Goal: Navigation & Orientation: Find specific page/section

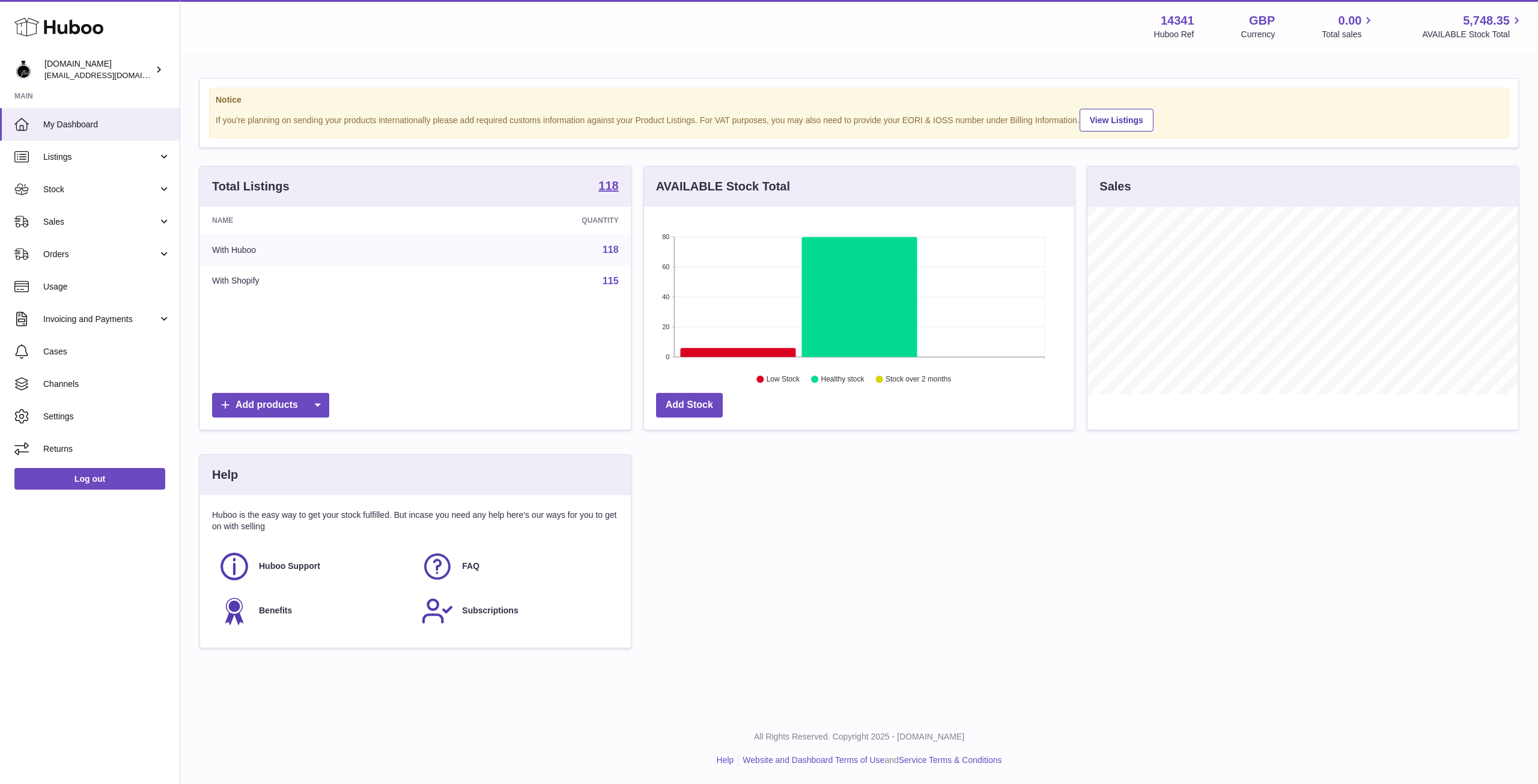
scroll to position [188, 430]
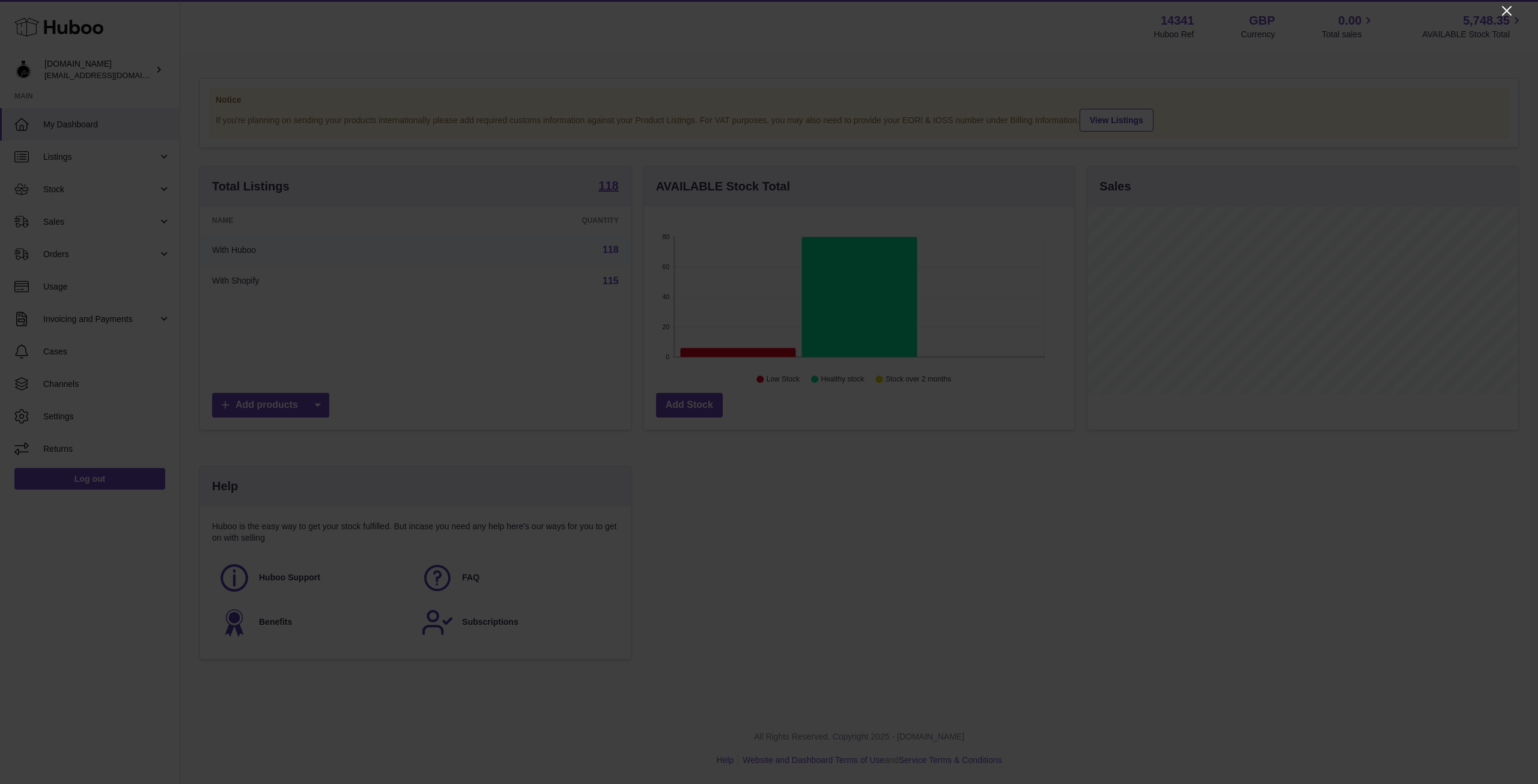
click at [1508, 10] on icon "Close" at bounding box center [1507, 10] width 9 height 9
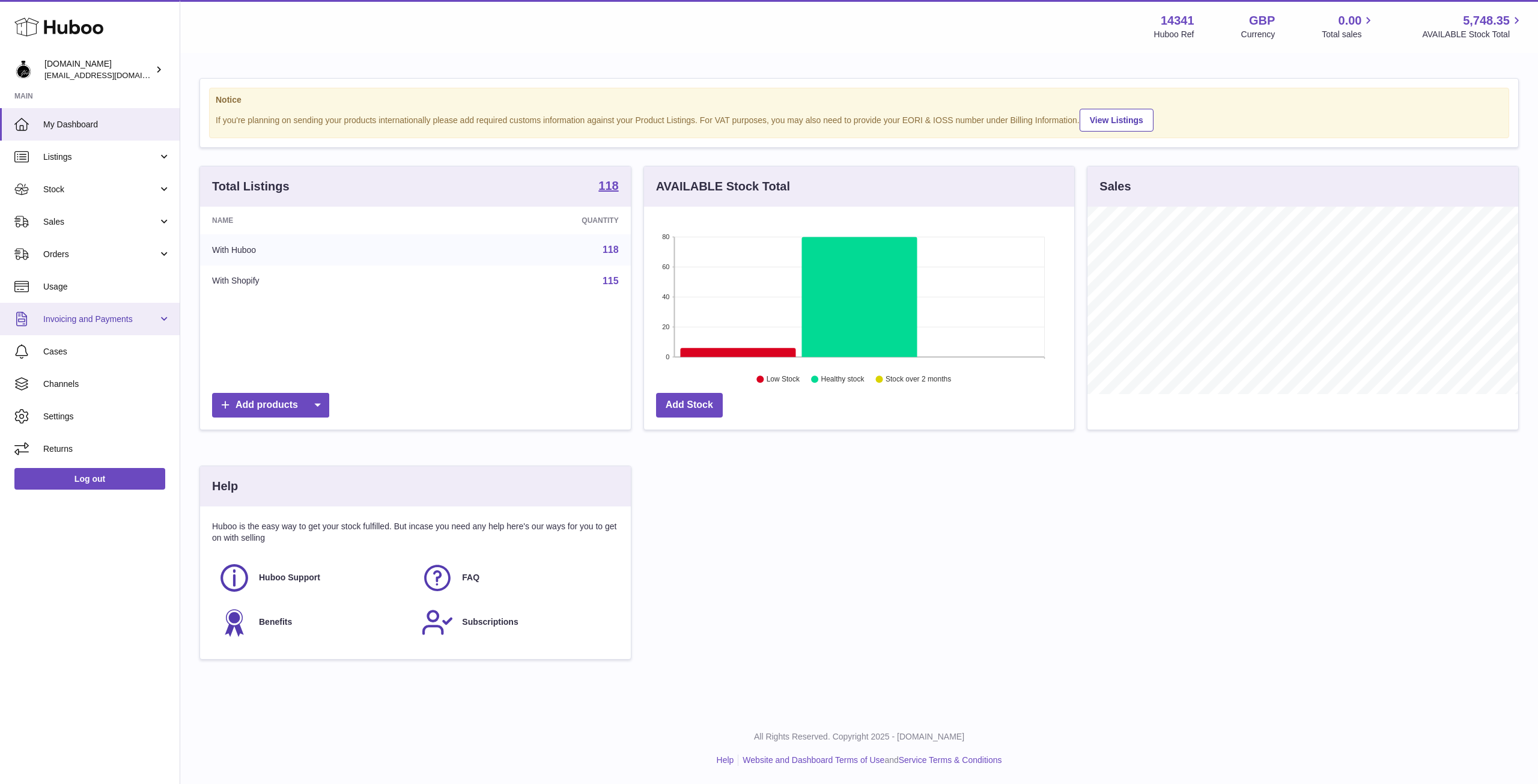
click at [78, 325] on span "Invoicing and Payments" at bounding box center [101, 319] width 115 height 11
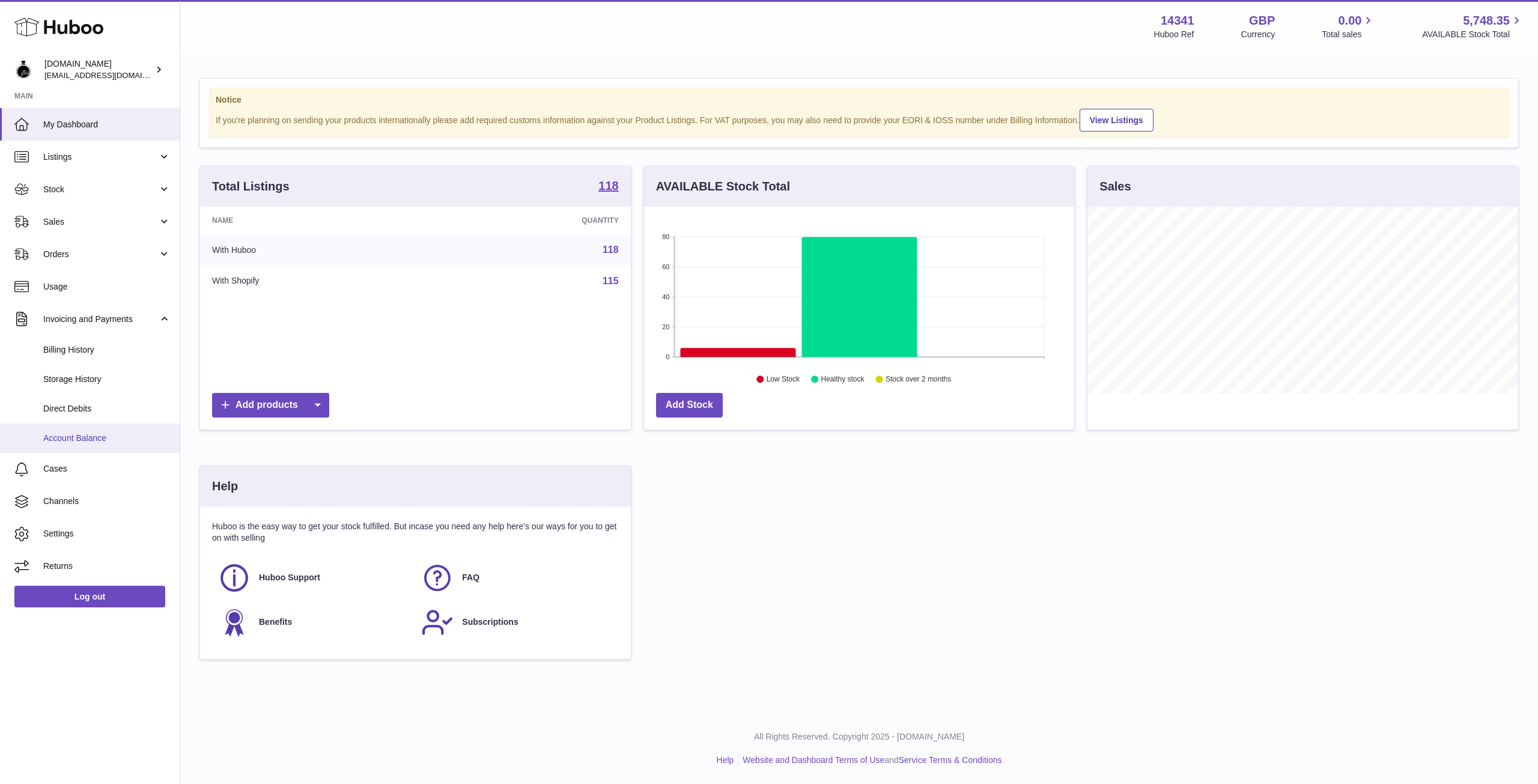
click at [54, 442] on span "Account Balance" at bounding box center [107, 438] width 128 height 11
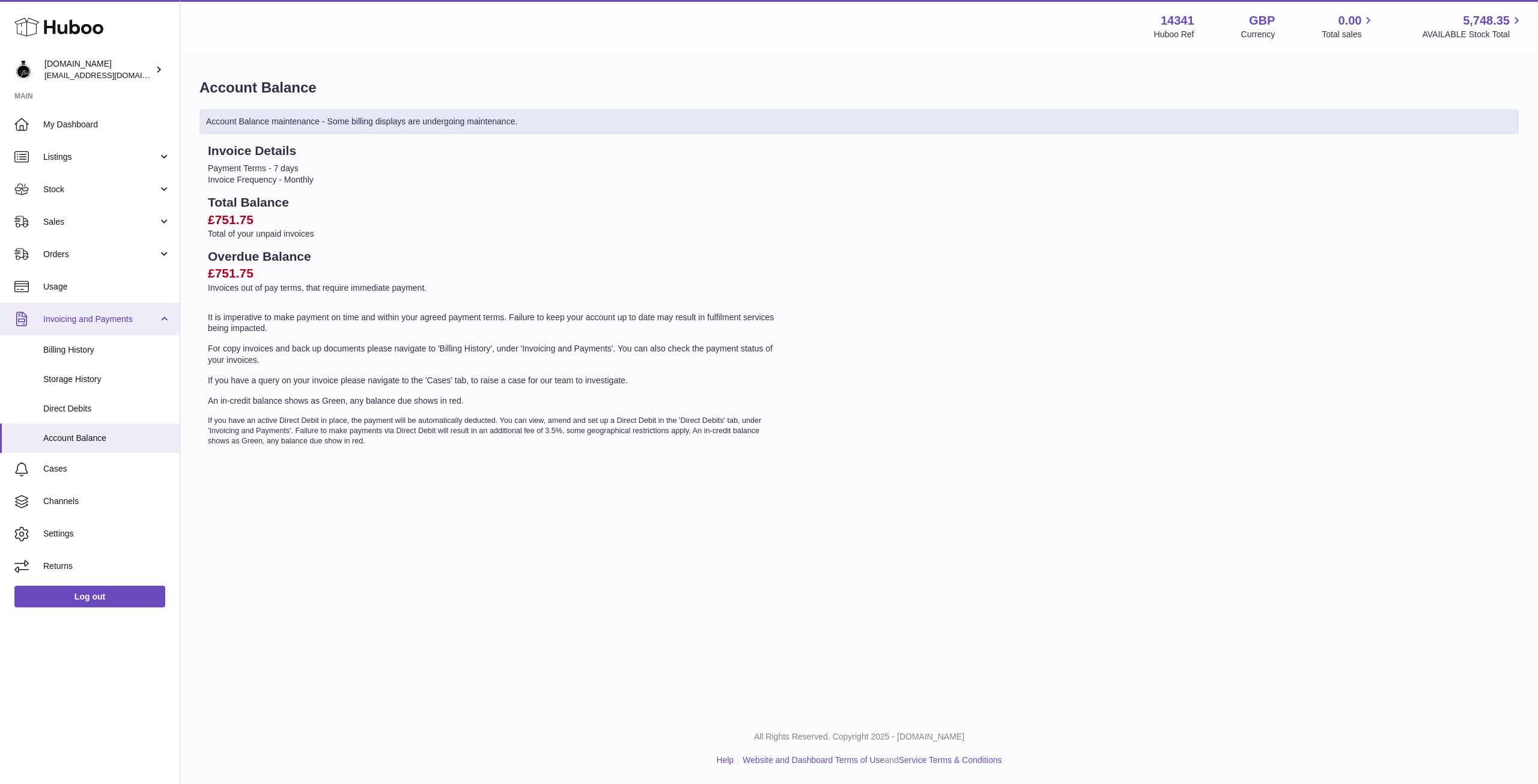
click at [77, 321] on span "Invoicing and Payments" at bounding box center [101, 319] width 115 height 11
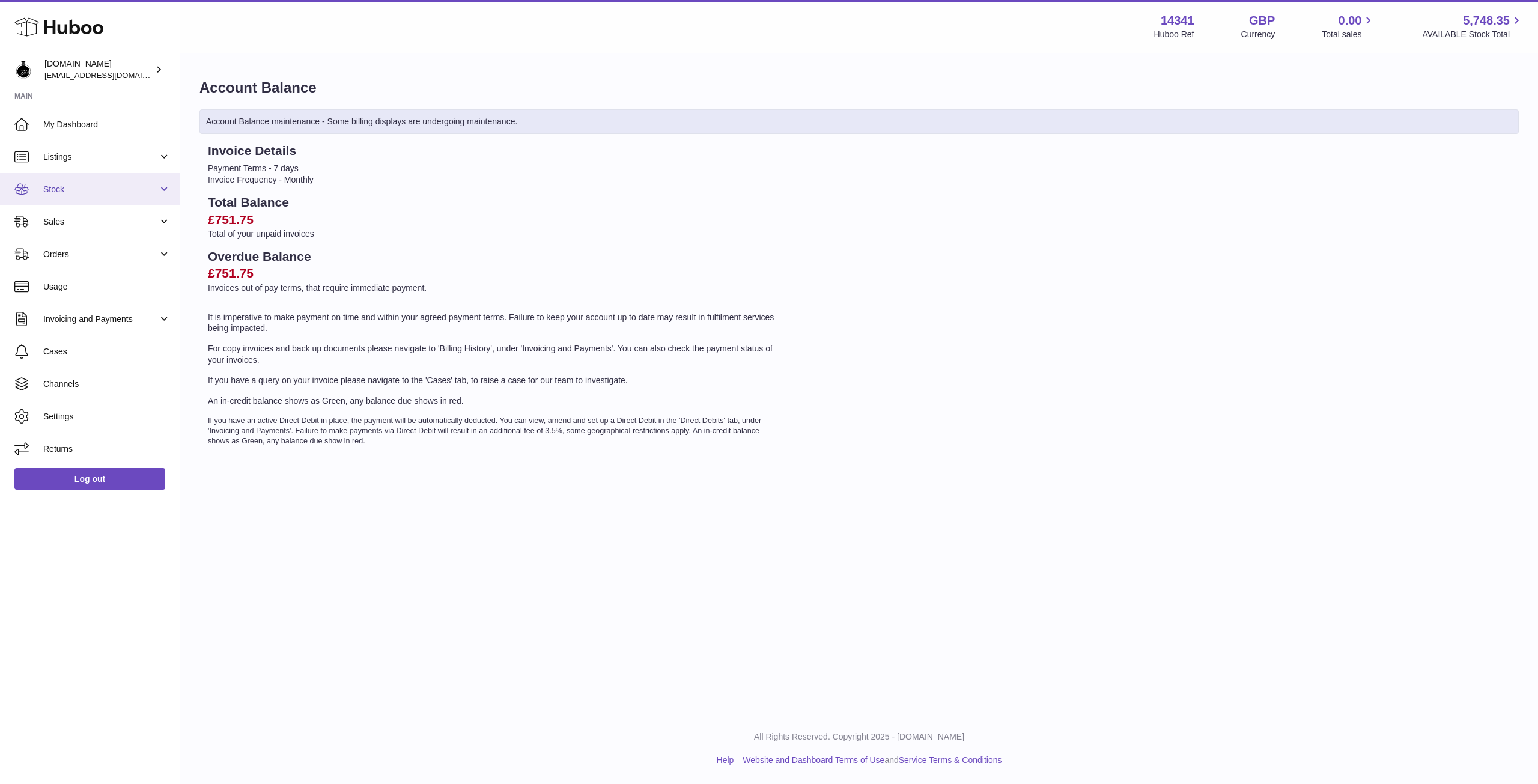
click at [73, 180] on link "Stock" at bounding box center [90, 189] width 179 height 32
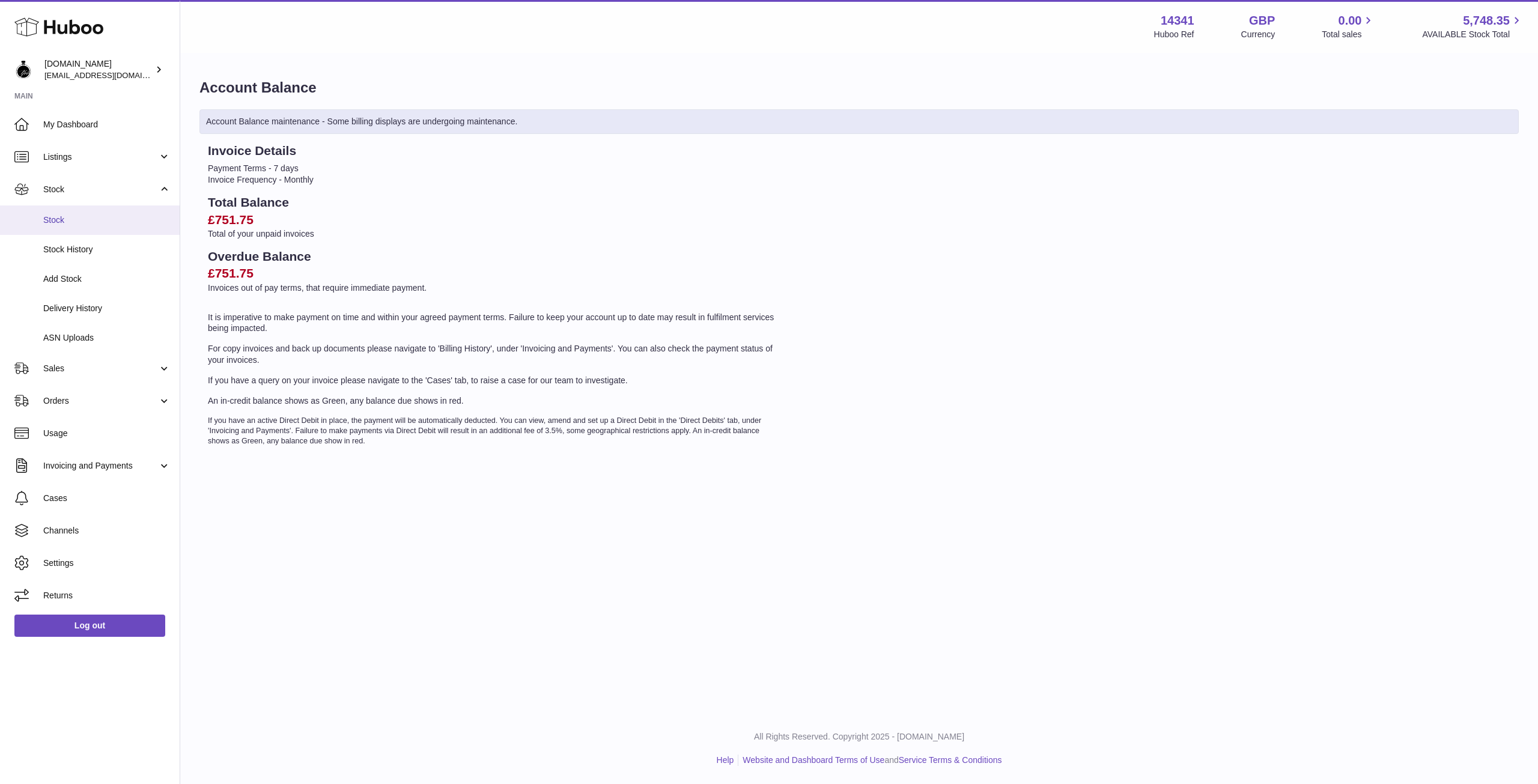
click at [60, 227] on link "Stock" at bounding box center [90, 220] width 179 height 30
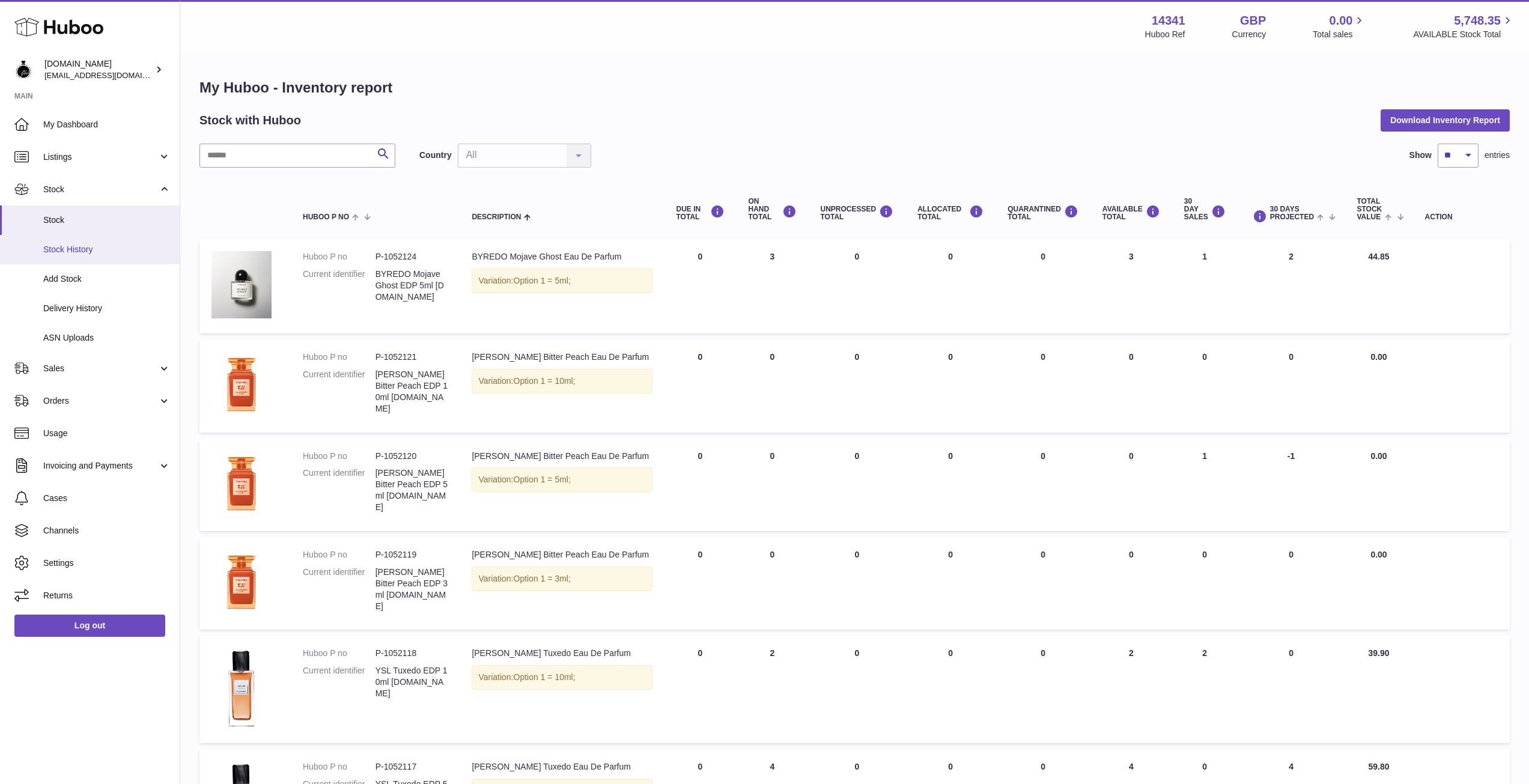
click at [64, 249] on span "Stock History" at bounding box center [107, 250] width 128 height 11
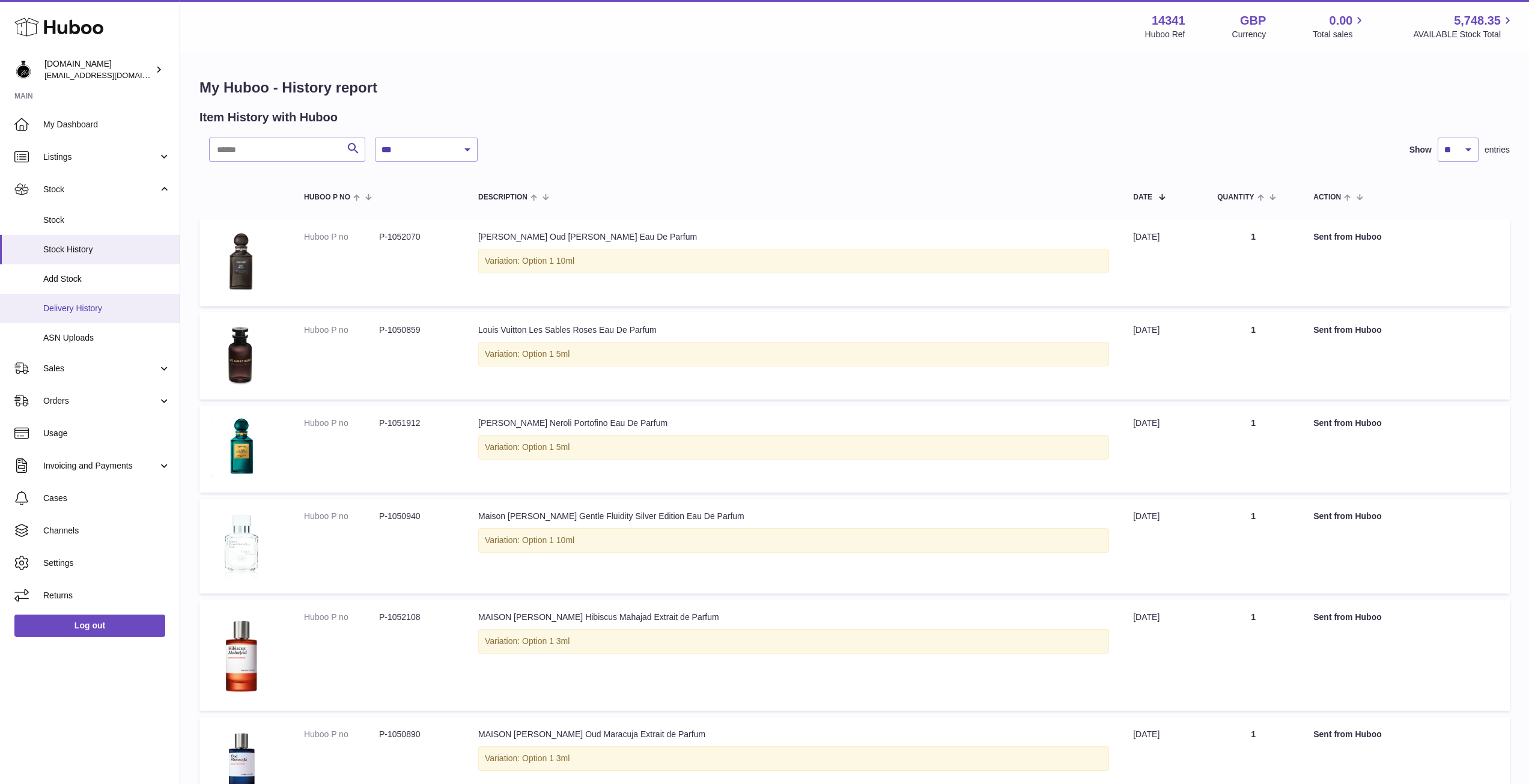
click at [59, 311] on span "Delivery History" at bounding box center [107, 308] width 128 height 11
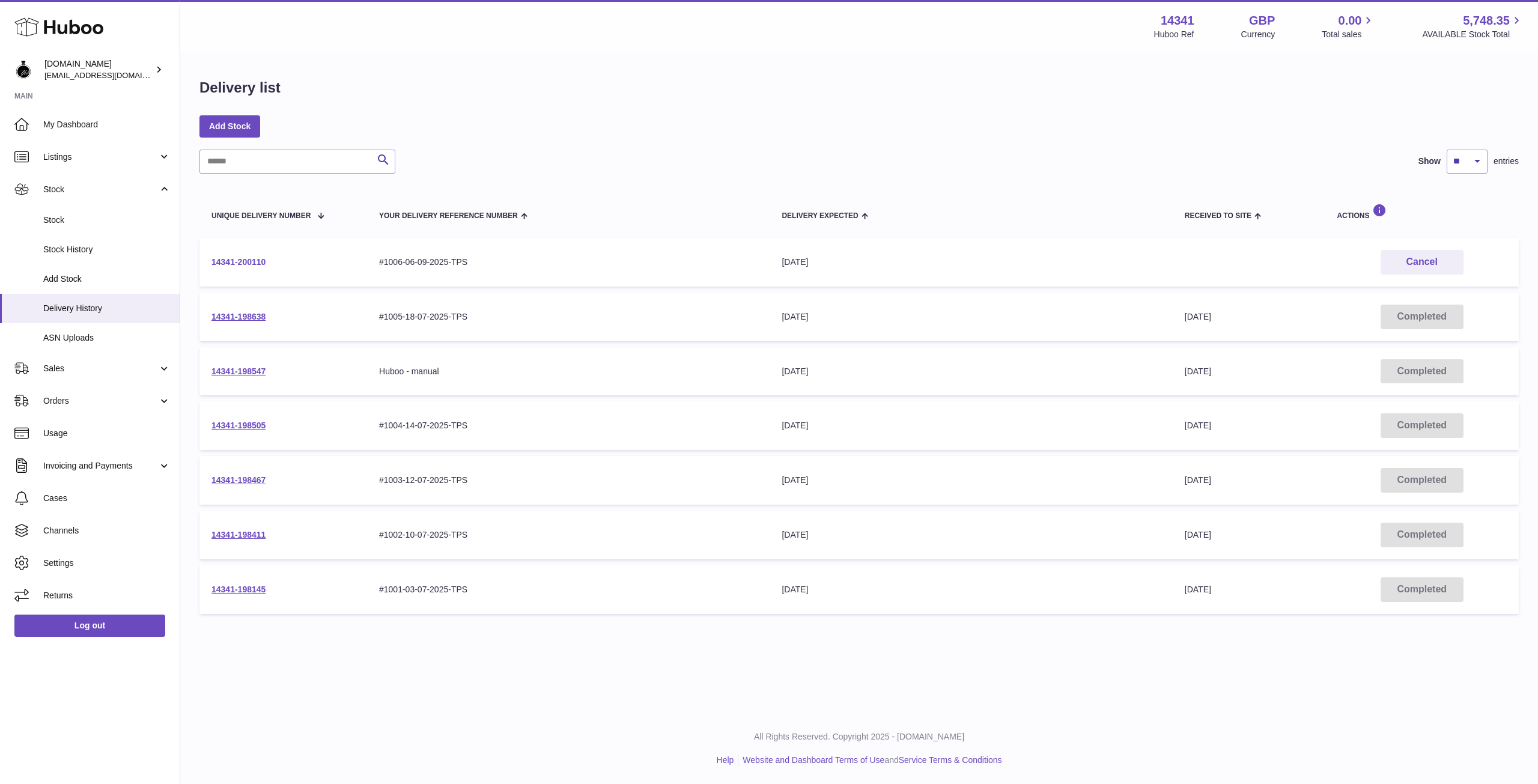
click at [242, 261] on link "14341-200110" at bounding box center [239, 262] width 54 height 9
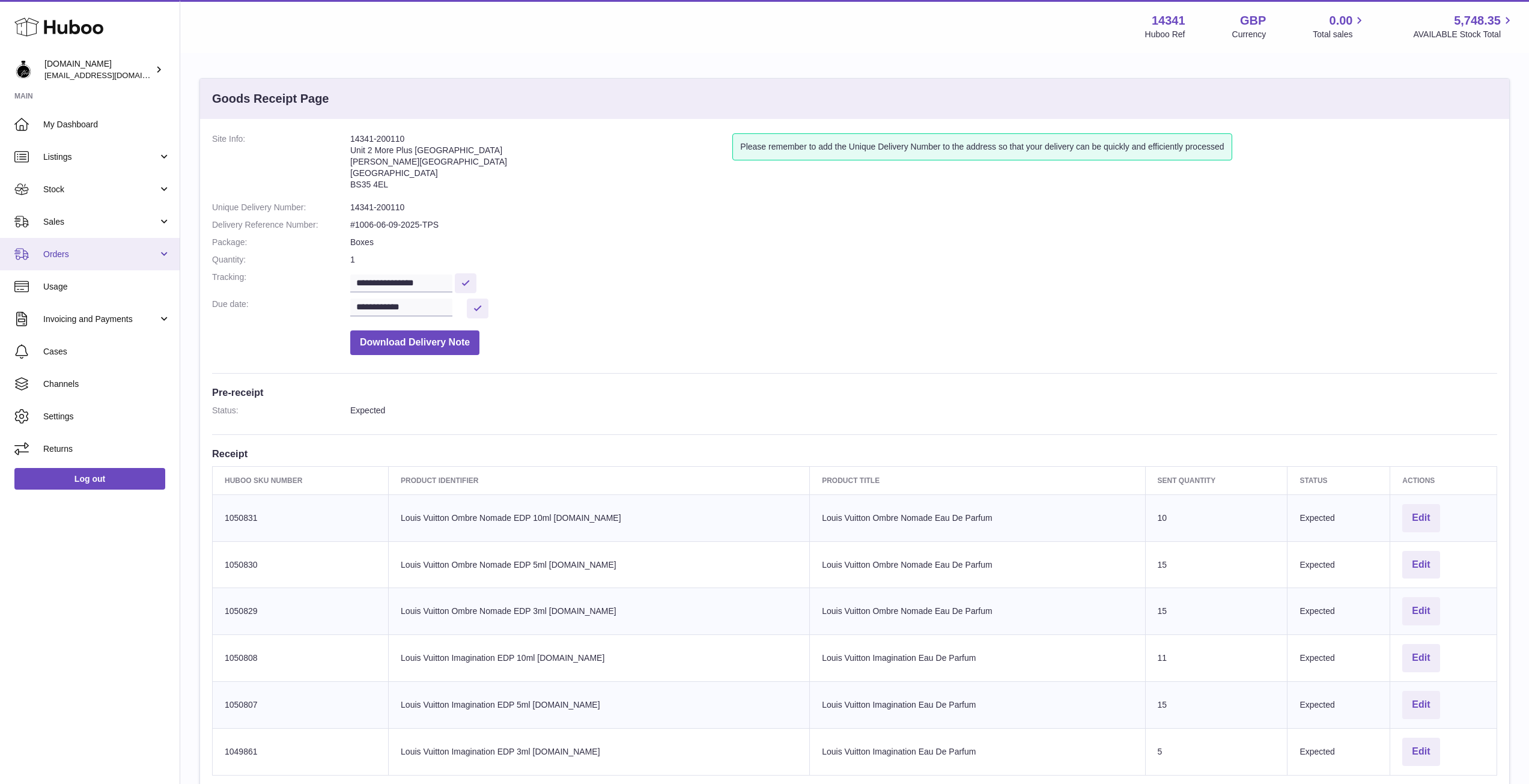
click at [71, 261] on link "Orders" at bounding box center [90, 253] width 179 height 32
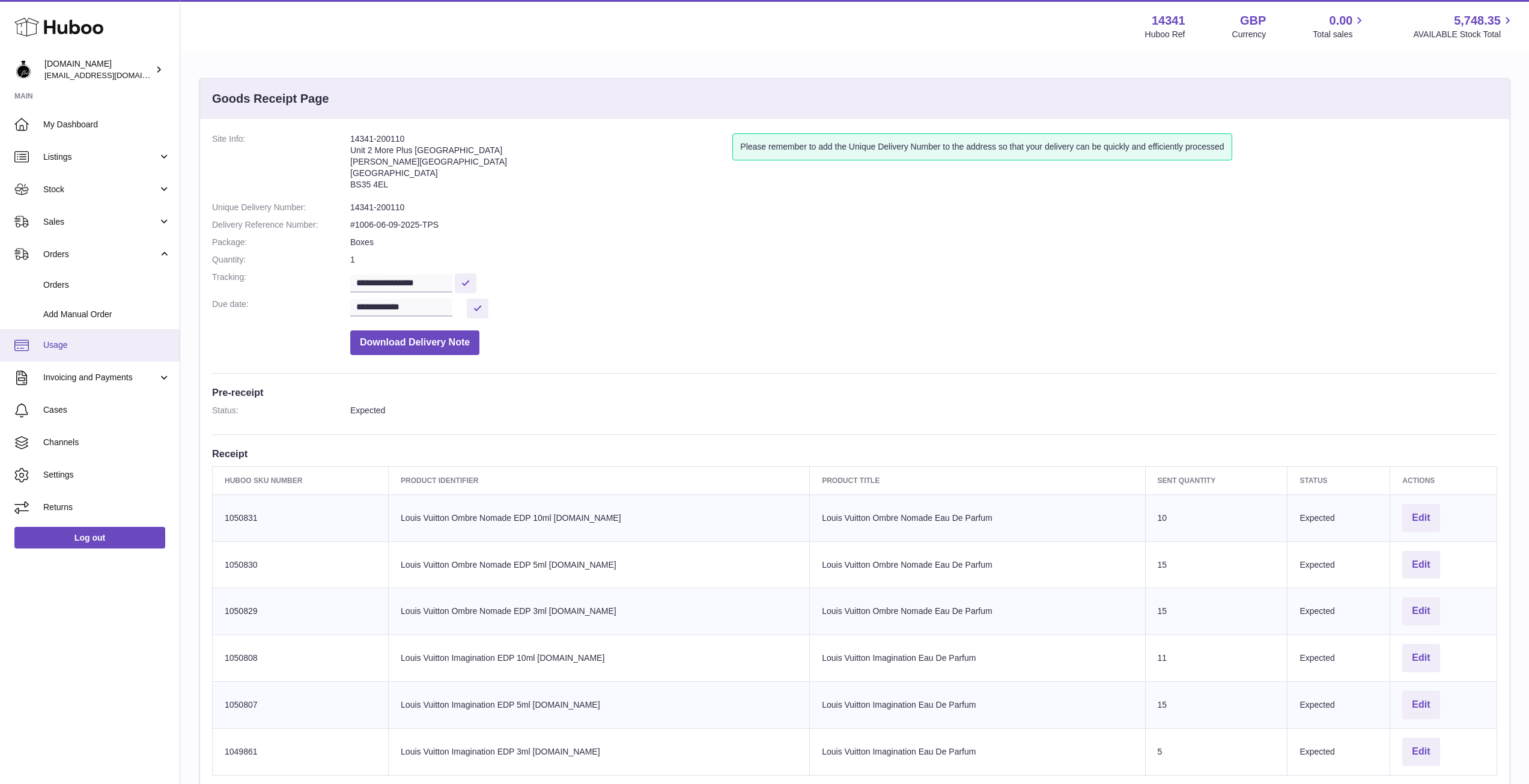
click at [57, 340] on span "Usage" at bounding box center [107, 345] width 128 height 11
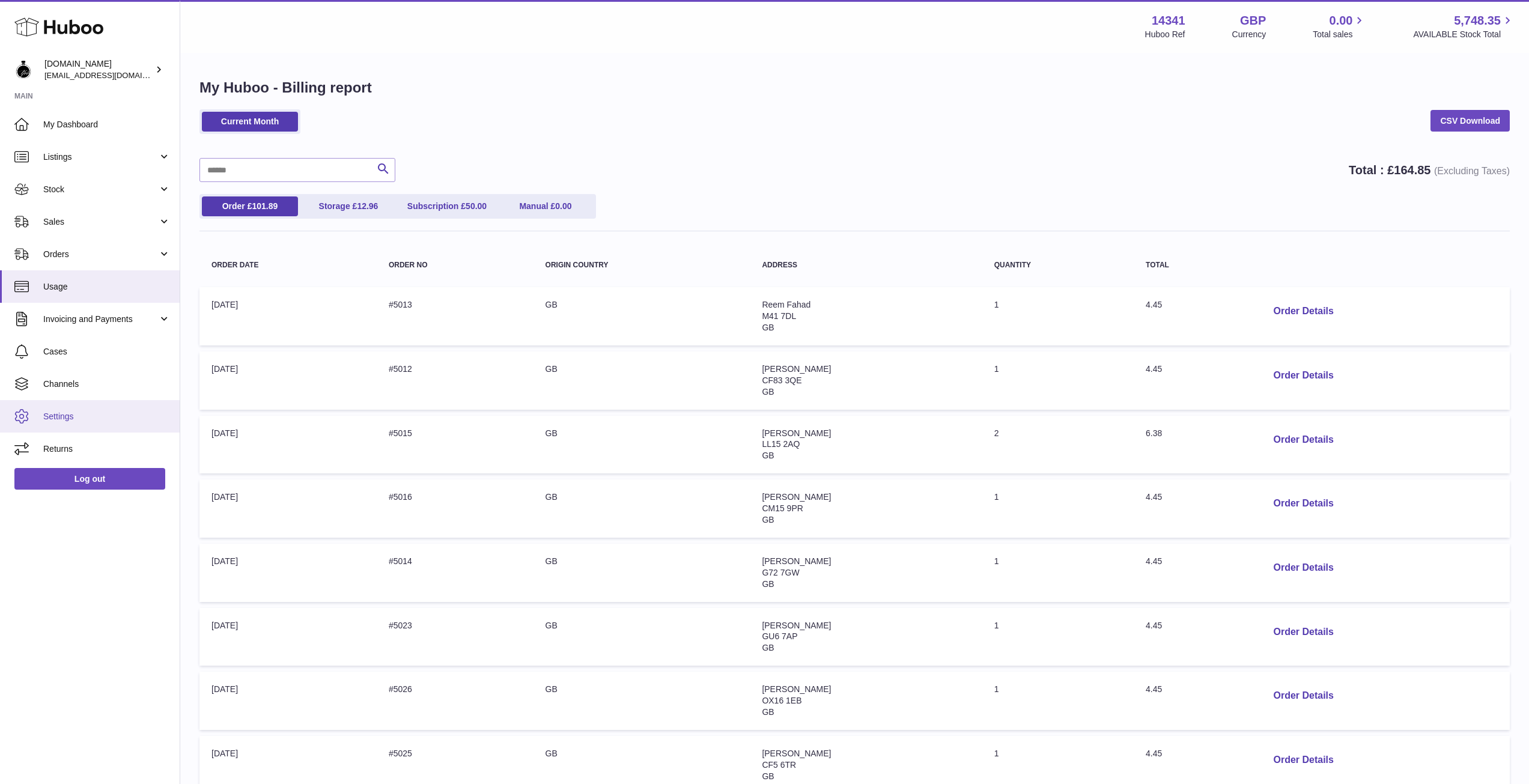
click at [55, 423] on link "Settings" at bounding box center [90, 416] width 179 height 32
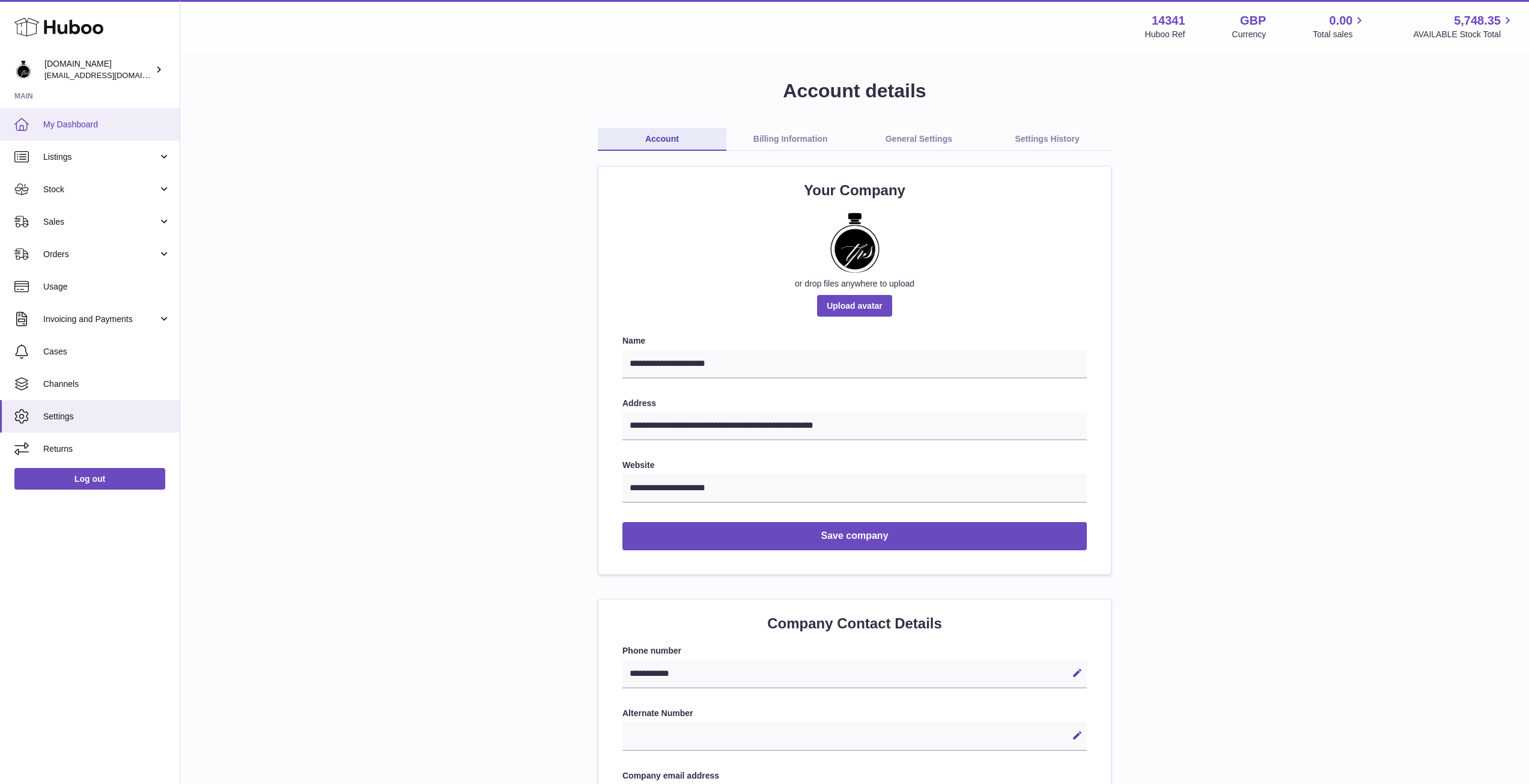
click at [43, 131] on link "My Dashboard" at bounding box center [90, 124] width 179 height 32
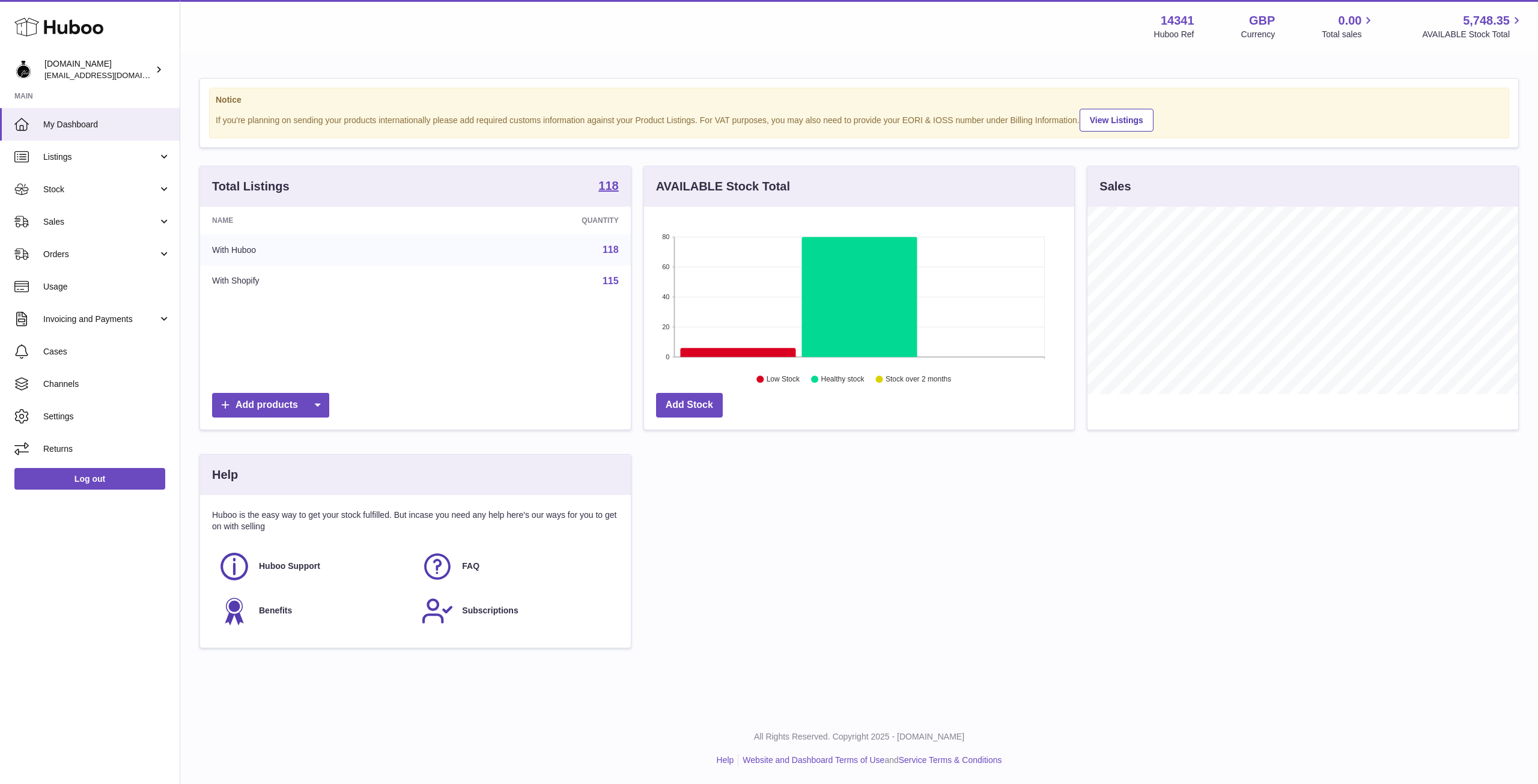
scroll to position [188, 430]
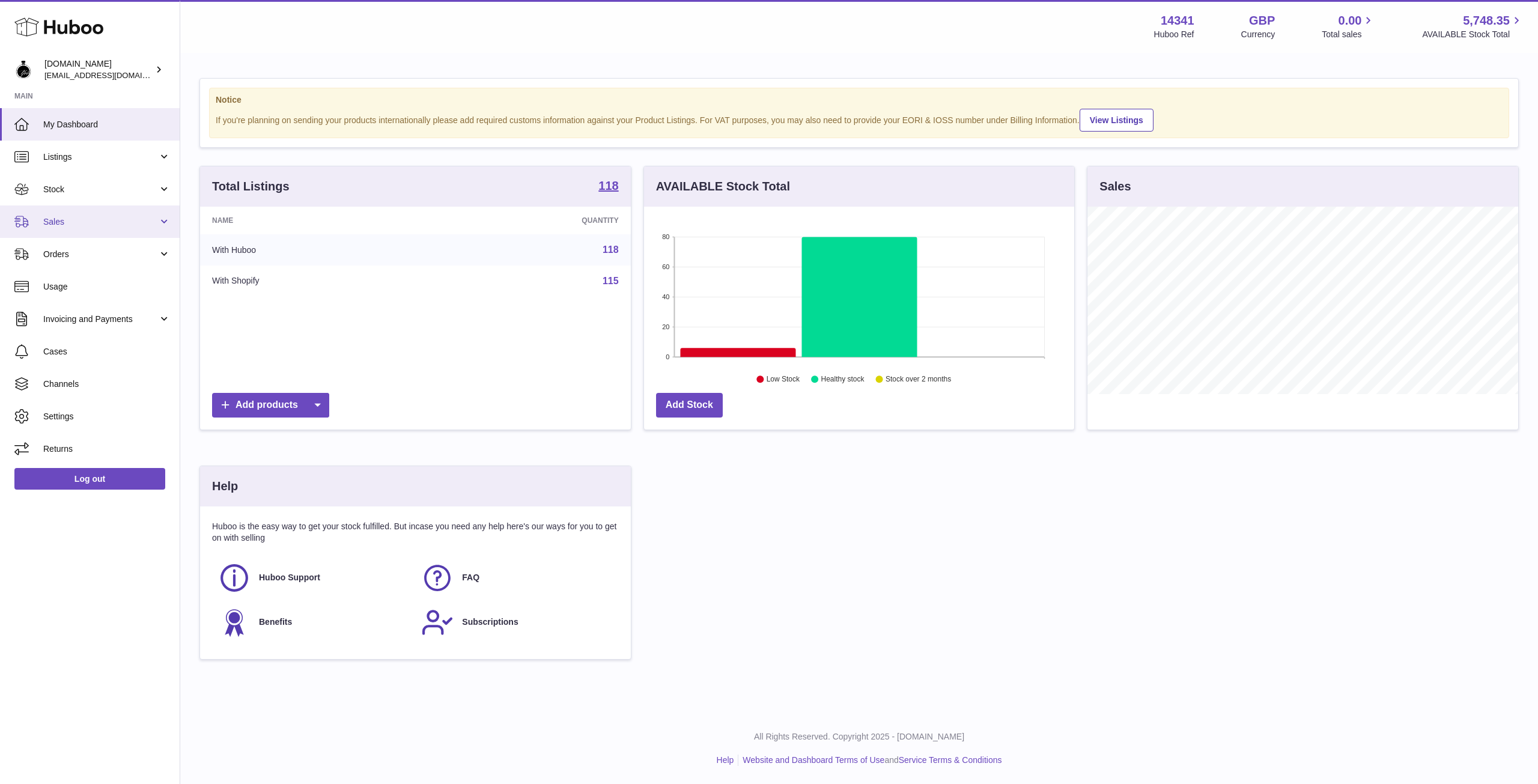
click at [60, 222] on span "Sales" at bounding box center [101, 222] width 115 height 11
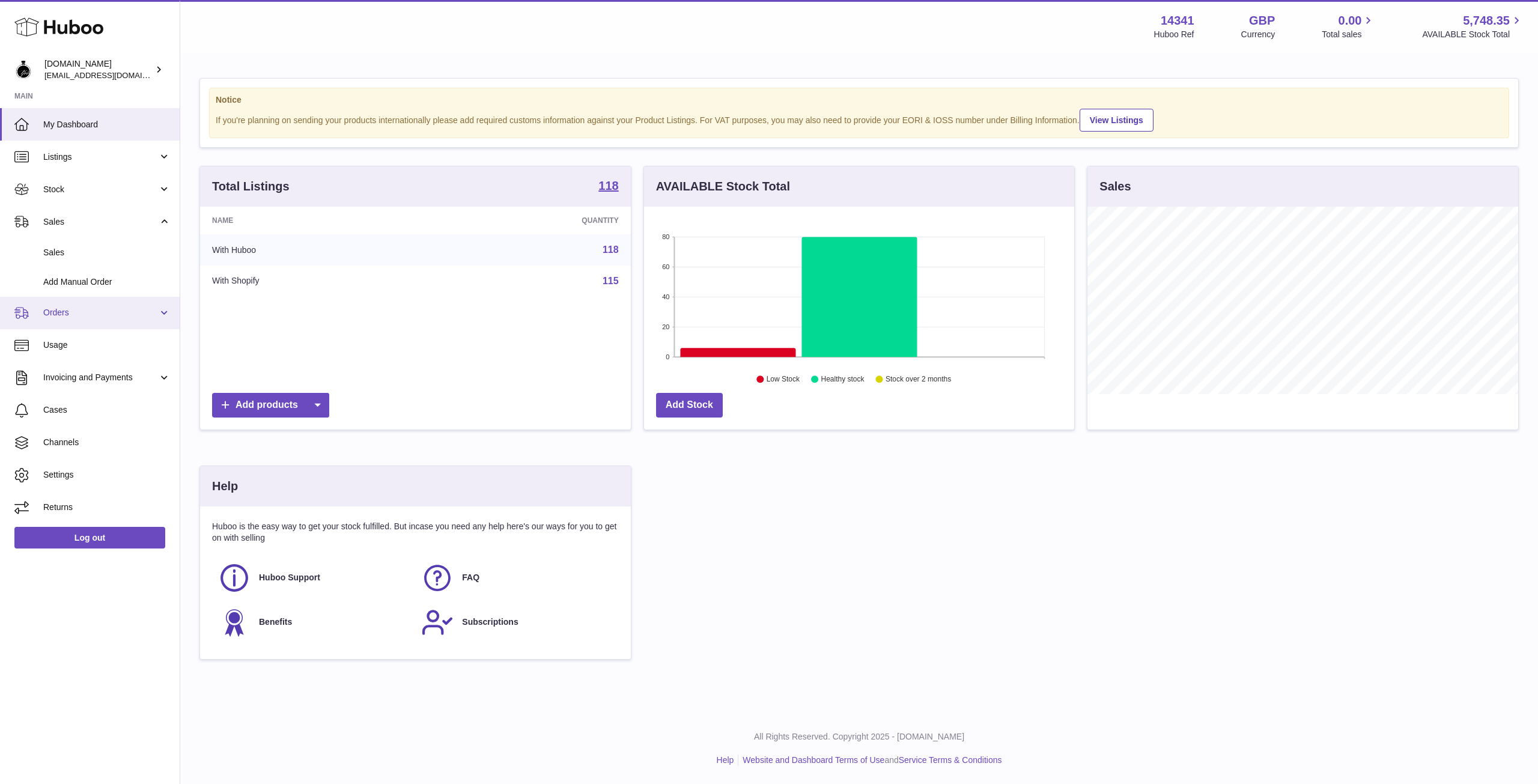
click at [54, 319] on link "Orders" at bounding box center [90, 312] width 179 height 32
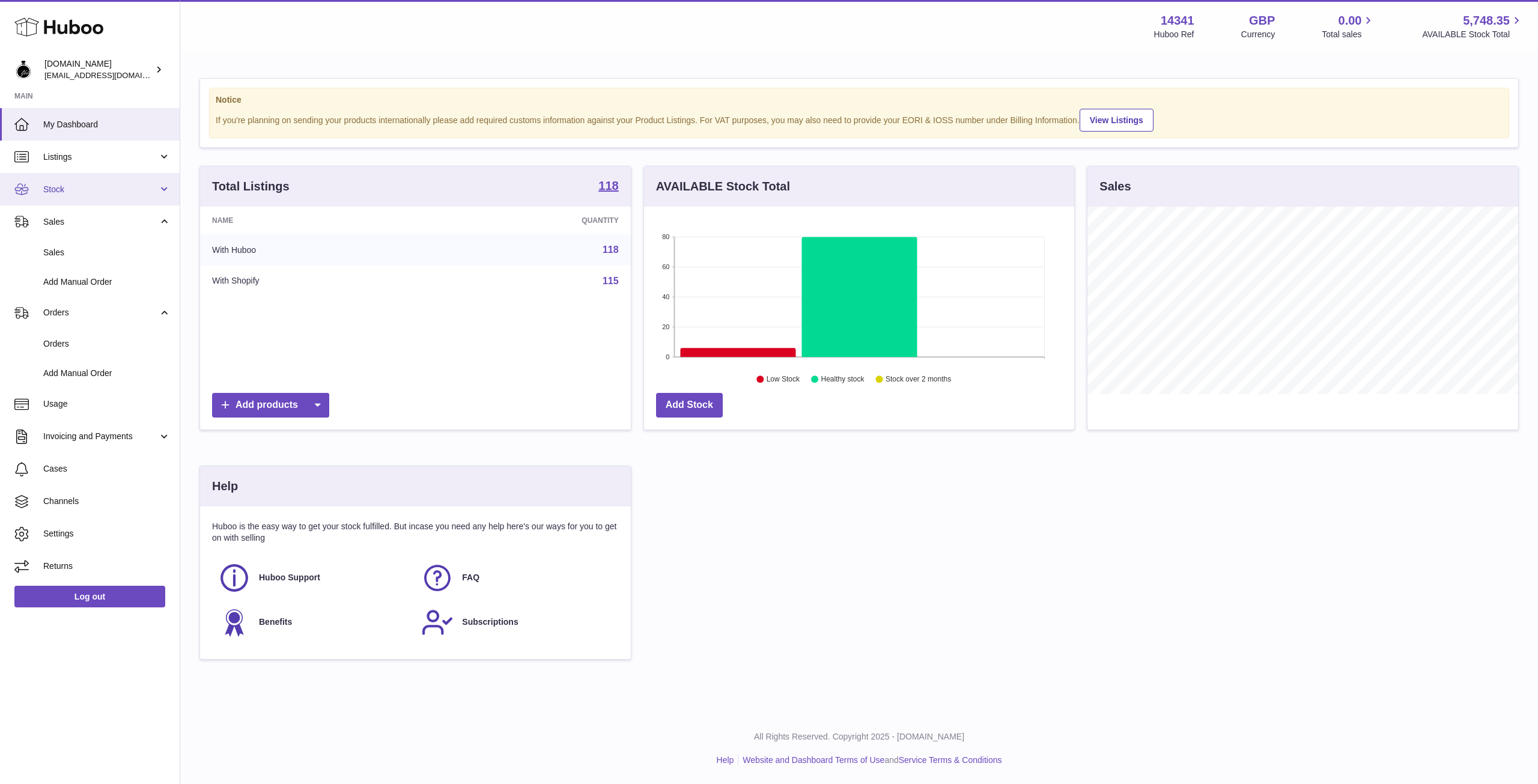
click at [100, 184] on span "Stock" at bounding box center [101, 190] width 115 height 11
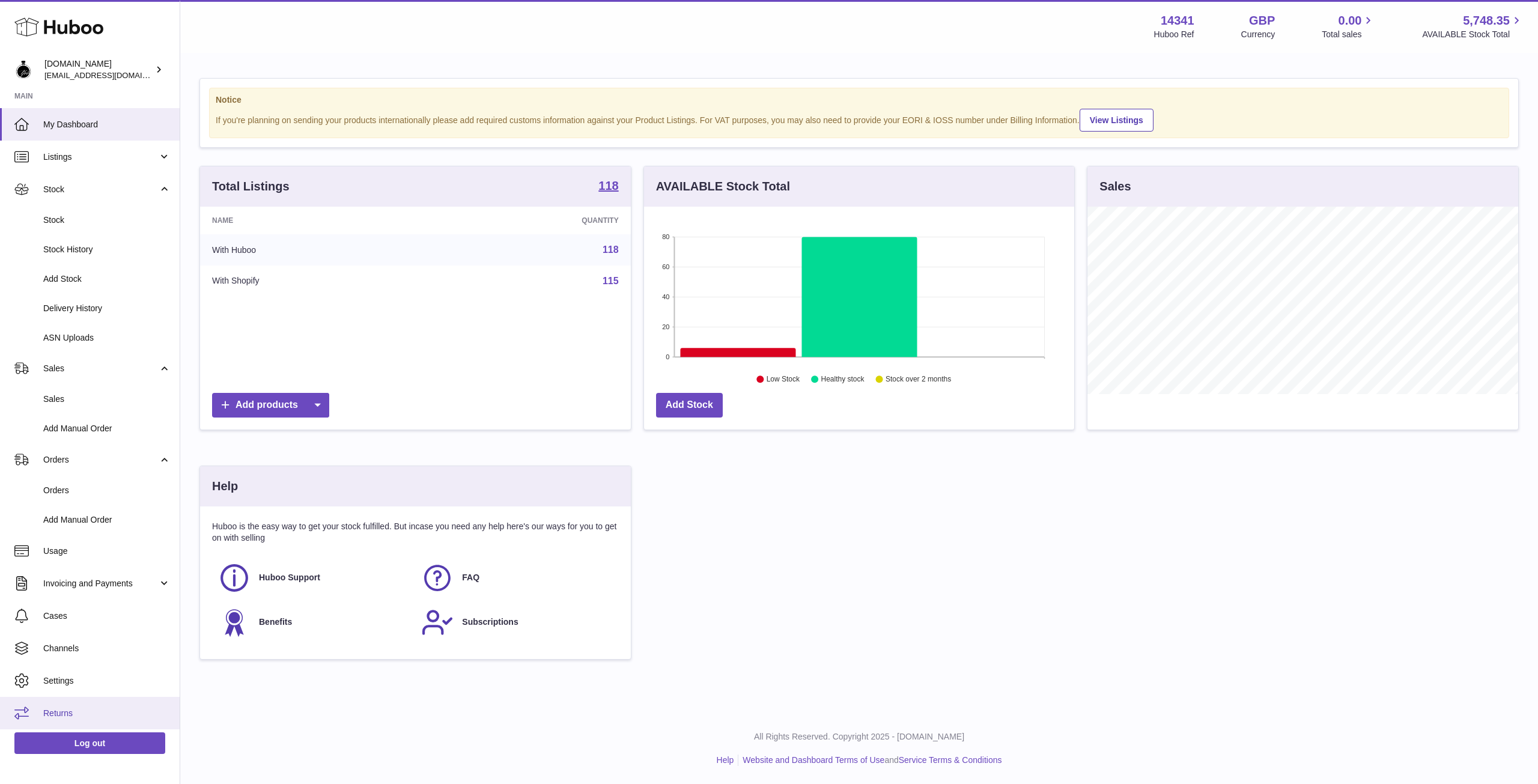
click at [48, 716] on span "Returns" at bounding box center [107, 713] width 128 height 11
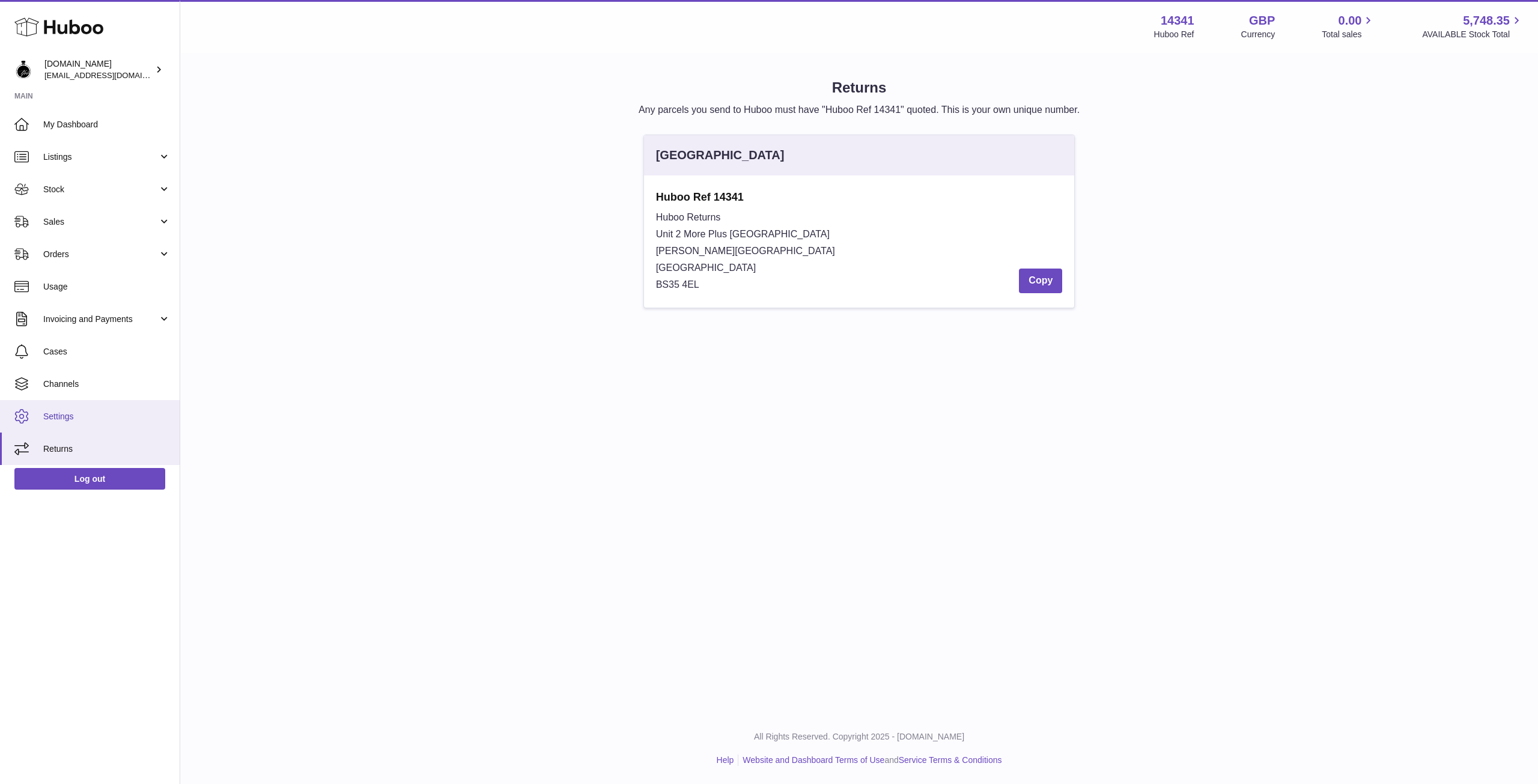
click at [81, 414] on span "Settings" at bounding box center [107, 416] width 128 height 11
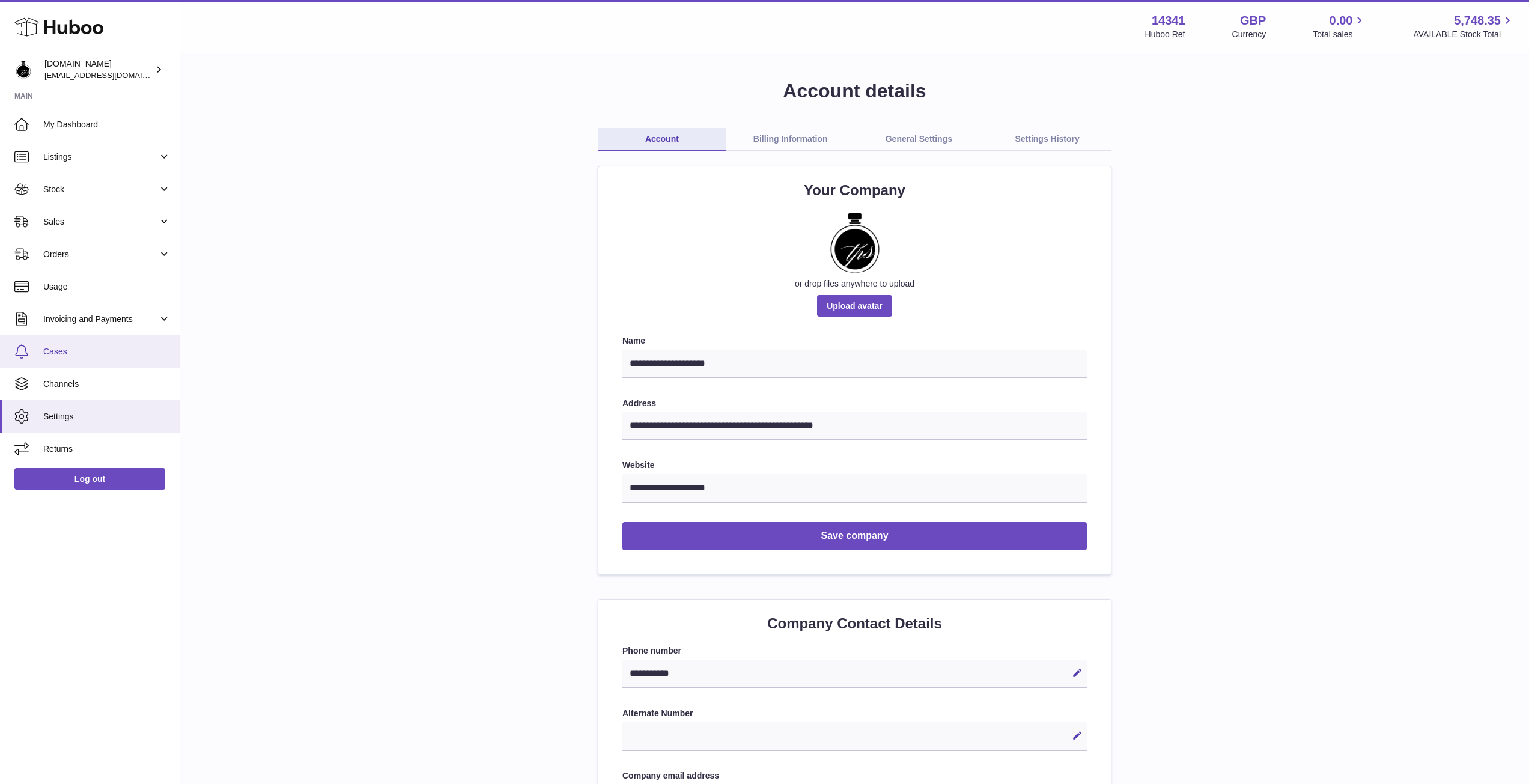
click at [107, 347] on span "Cases" at bounding box center [107, 351] width 128 height 11
click at [111, 206] on link "Sales" at bounding box center [90, 221] width 179 height 32
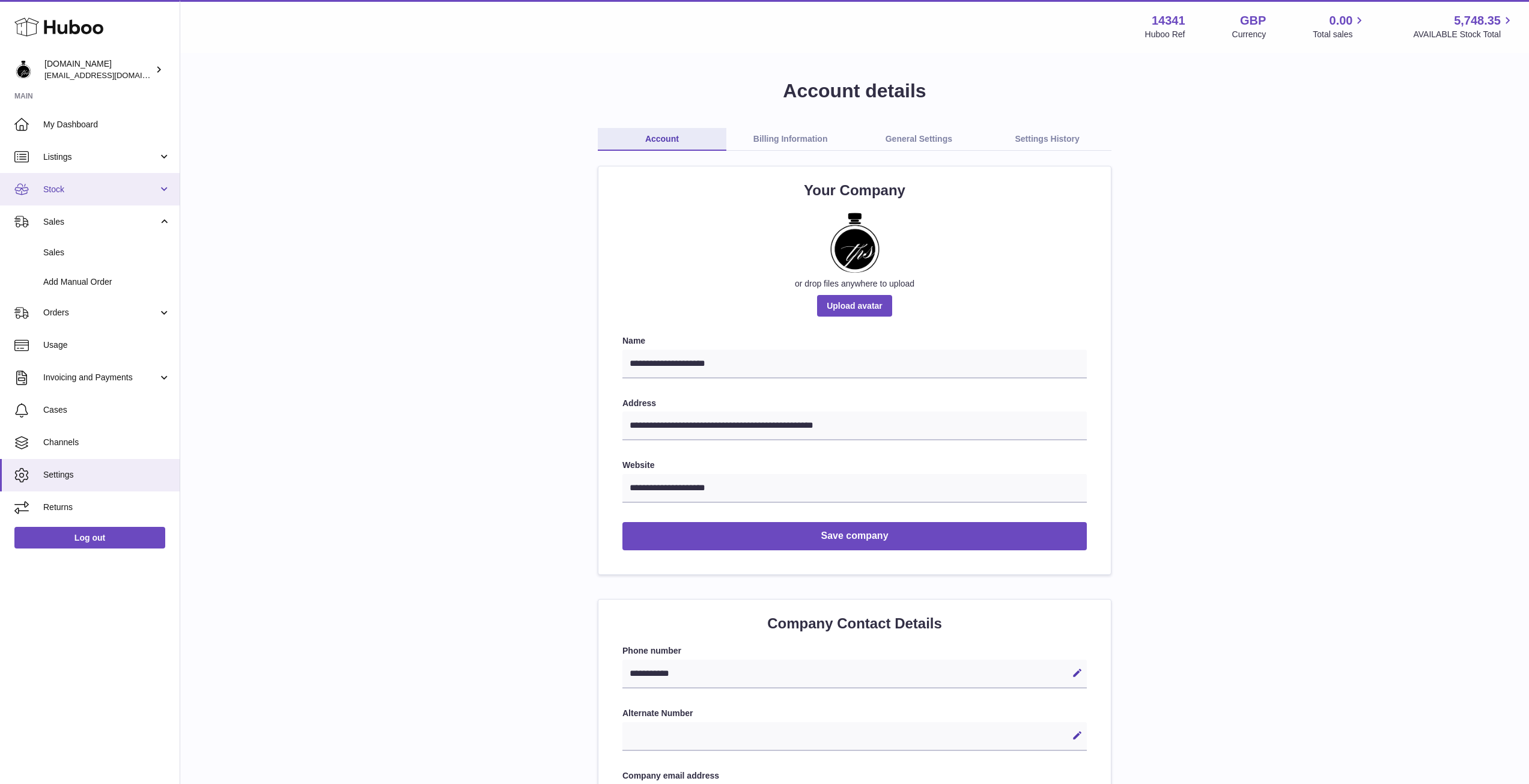
click at [118, 191] on span "Stock" at bounding box center [101, 190] width 115 height 11
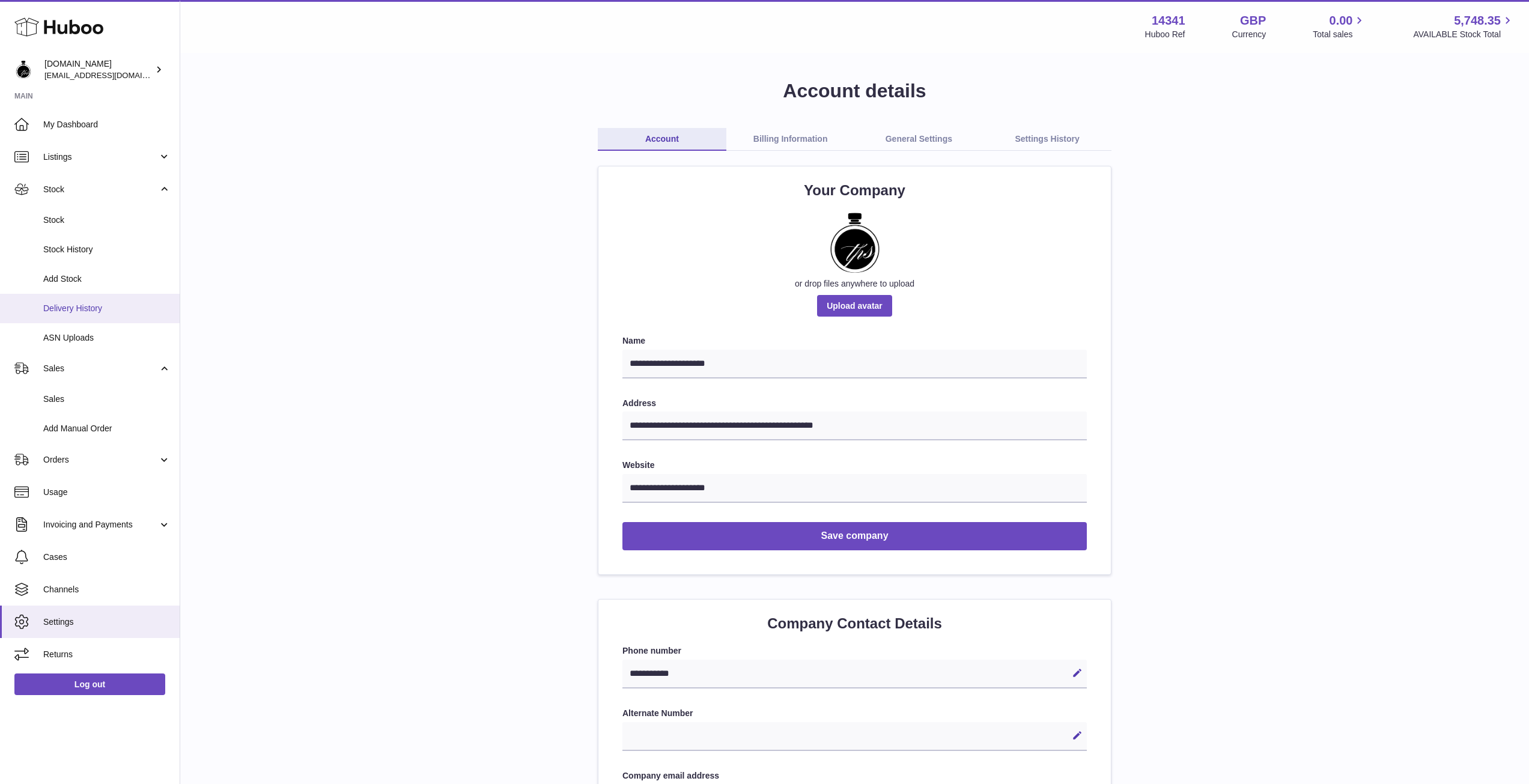
click at [89, 308] on span "Delivery History" at bounding box center [107, 308] width 128 height 11
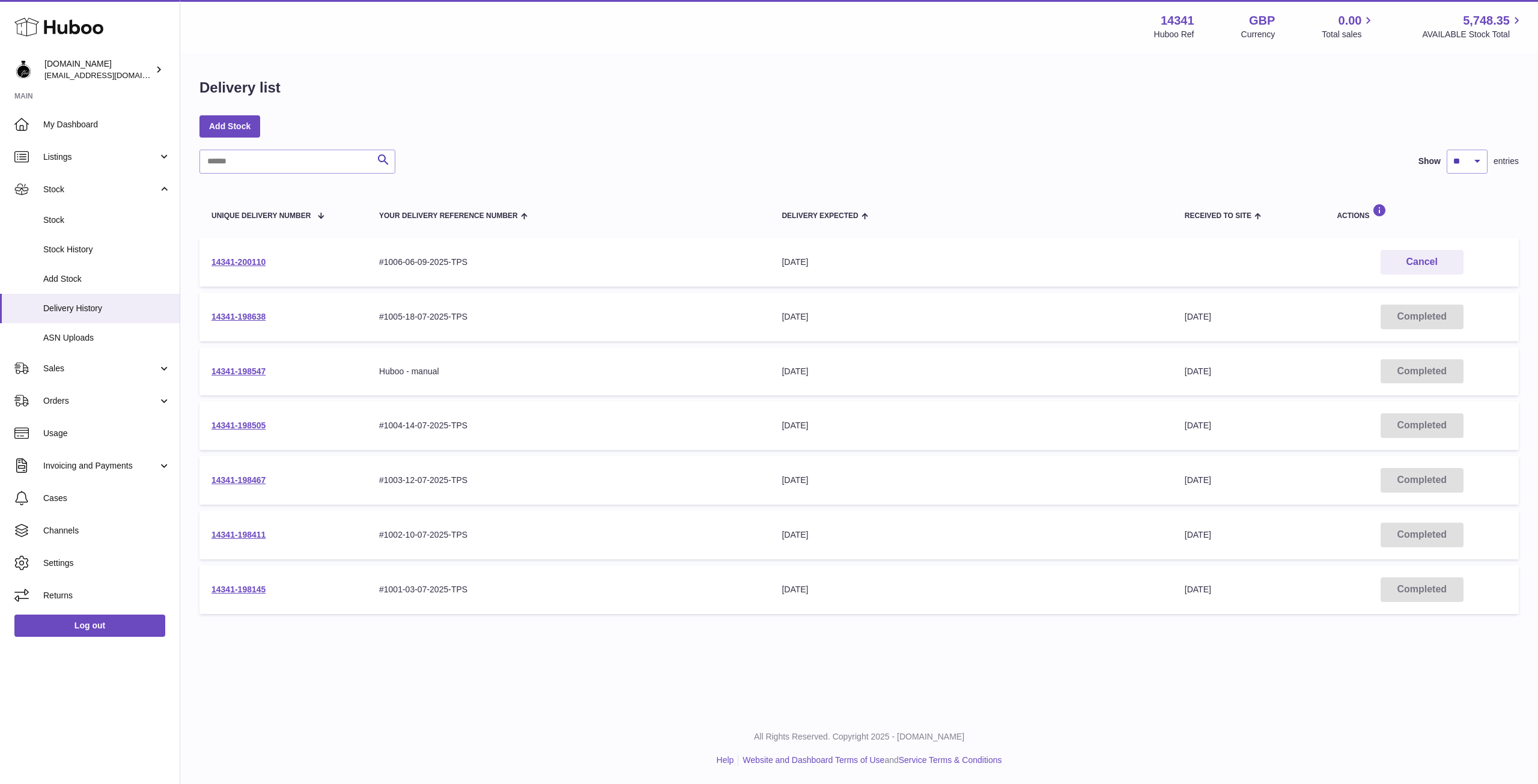
drag, startPoint x: 279, startPoint y: 263, endPoint x: 193, endPoint y: 280, distance: 87.7
click at [210, 268] on td "14341-200110" at bounding box center [283, 262] width 167 height 49
copy link "14341-200110"
click at [293, 264] on td "14341-200110" at bounding box center [283, 262] width 167 height 49
click at [223, 263] on link "14341-200110" at bounding box center [239, 262] width 54 height 9
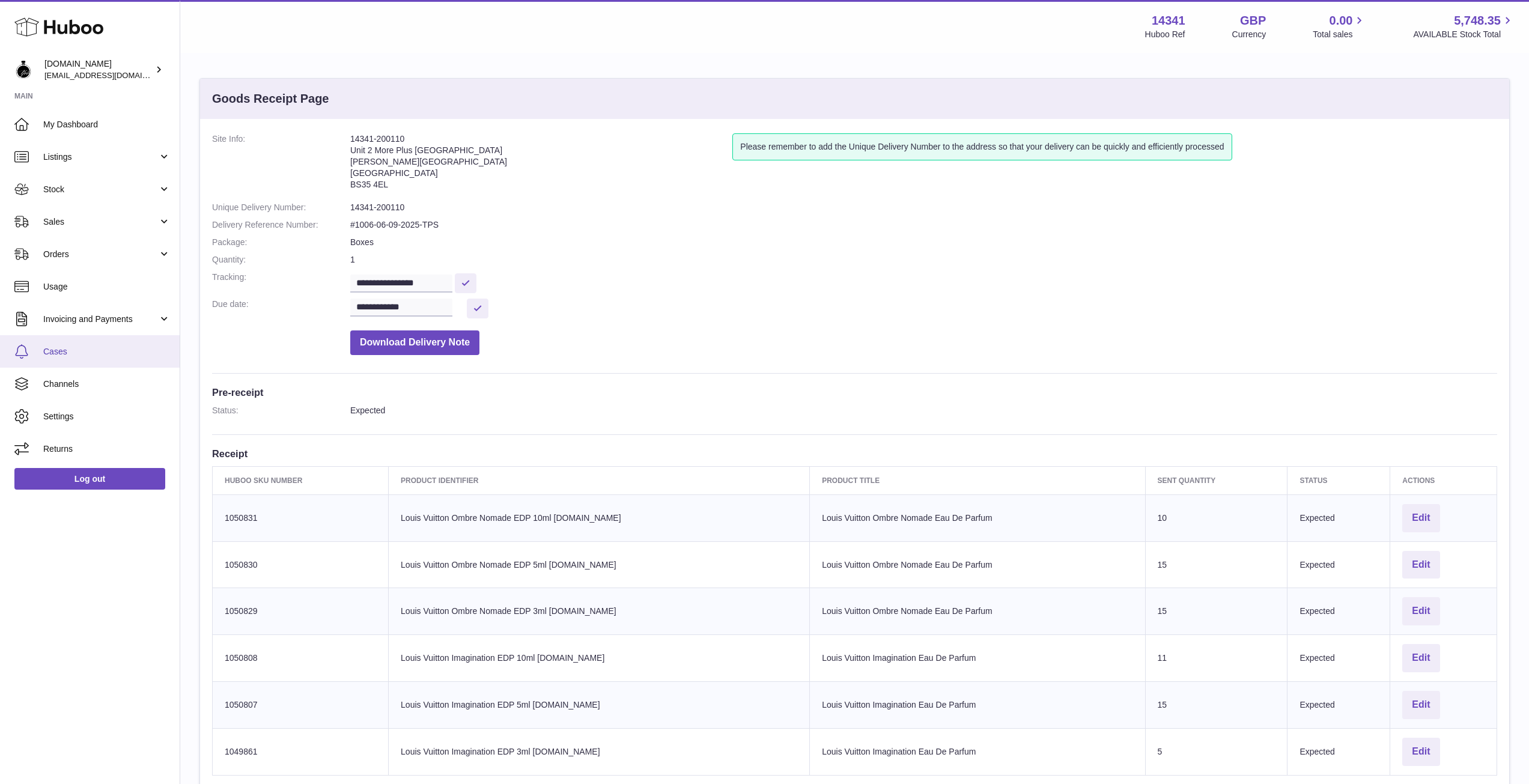
click at [88, 350] on span "Cases" at bounding box center [107, 351] width 128 height 11
